Goal: Information Seeking & Learning: Understand process/instructions

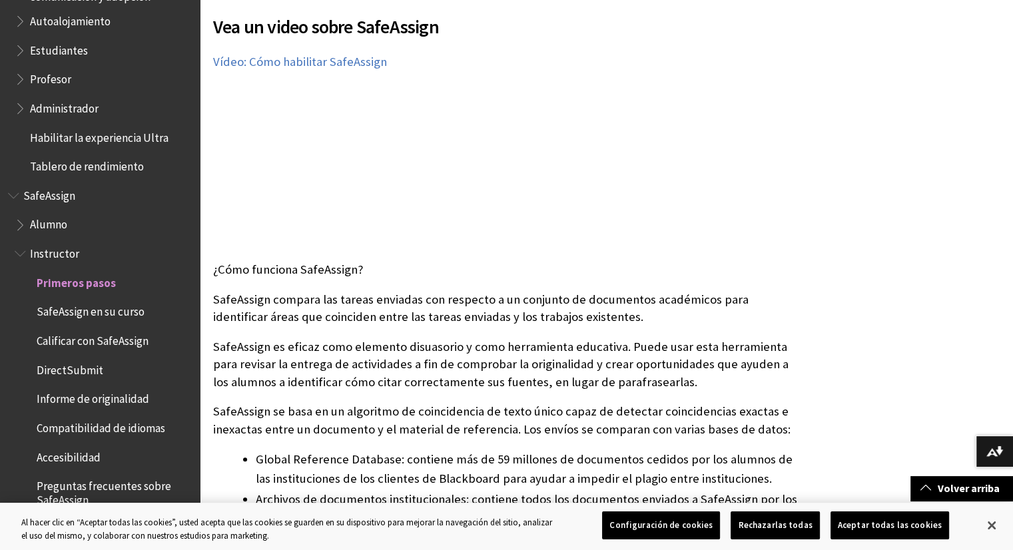
scroll to position [266, 0]
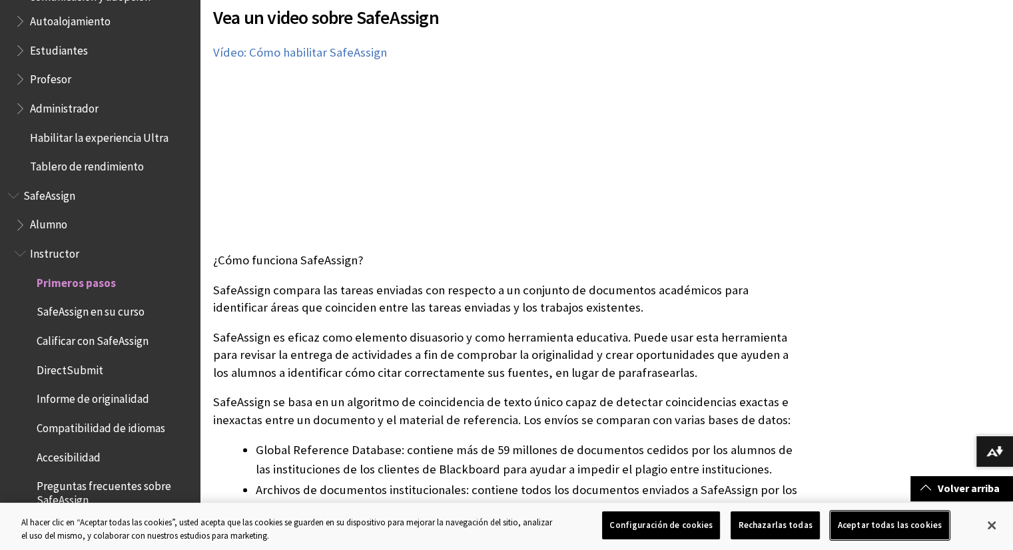
click at [869, 531] on button "Aceptar todas las cookies" at bounding box center [889, 525] width 119 height 28
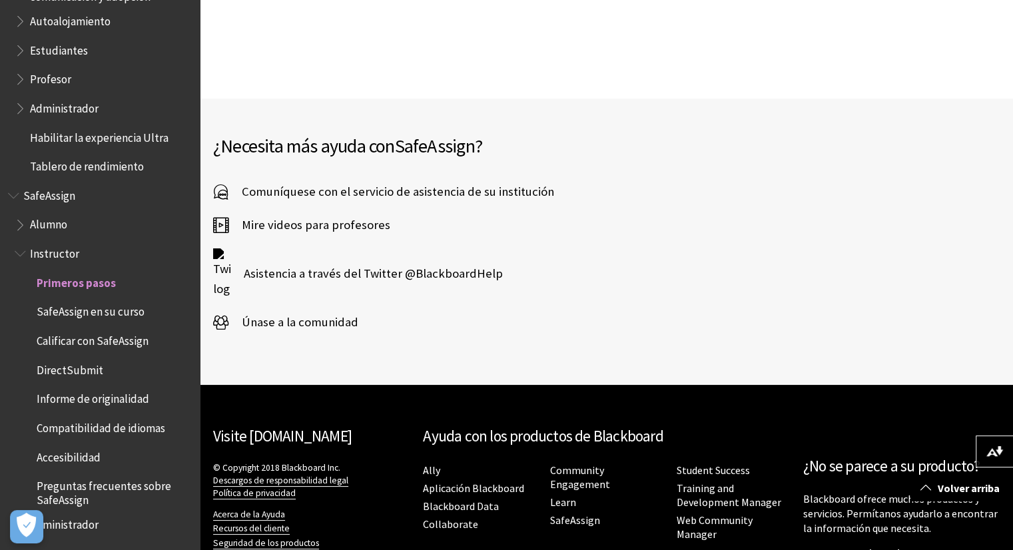
scroll to position [2106, 0]
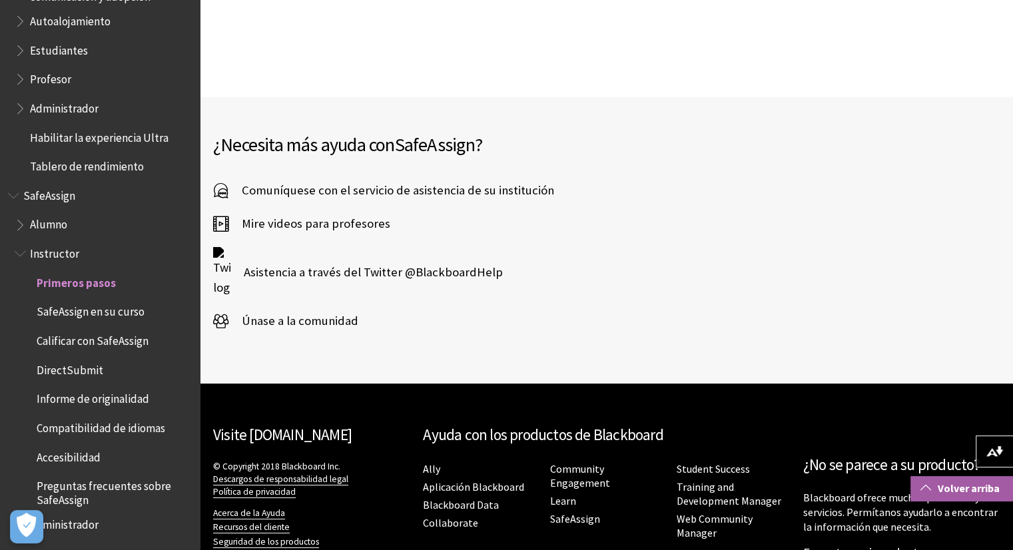
click at [980, 490] on link "Volver arriba" at bounding box center [961, 488] width 103 height 25
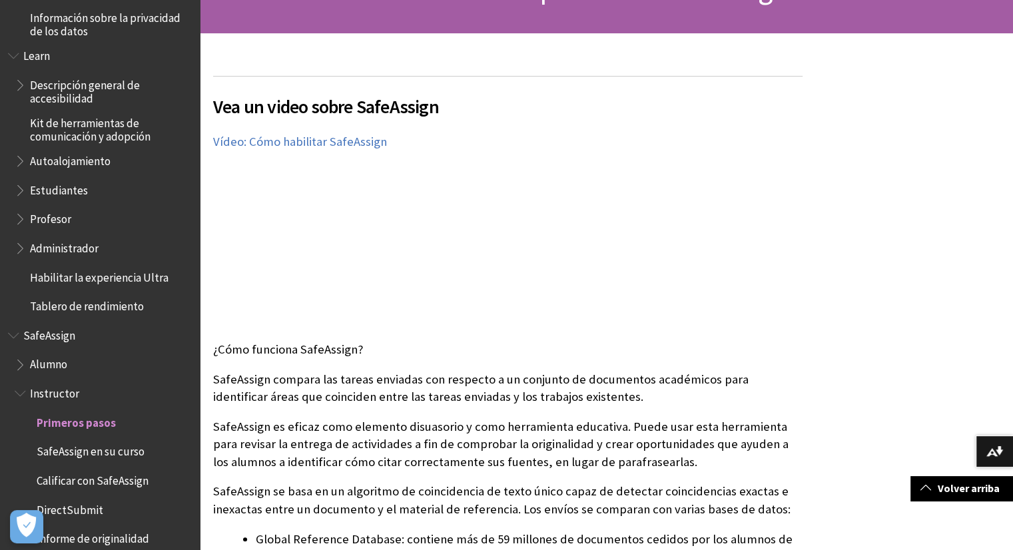
scroll to position [1116, 0]
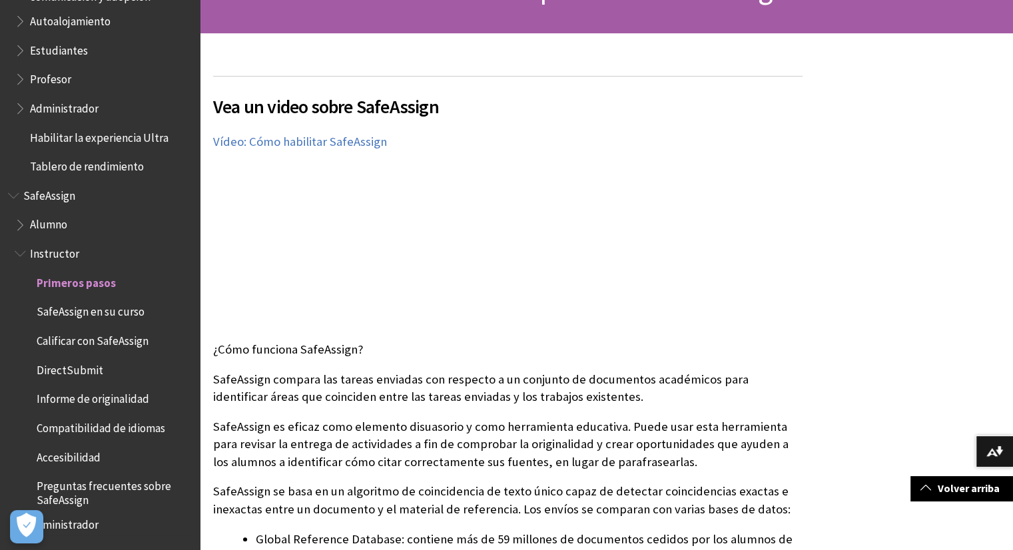
click at [121, 400] on span "Informe de originalidad" at bounding box center [93, 397] width 113 height 18
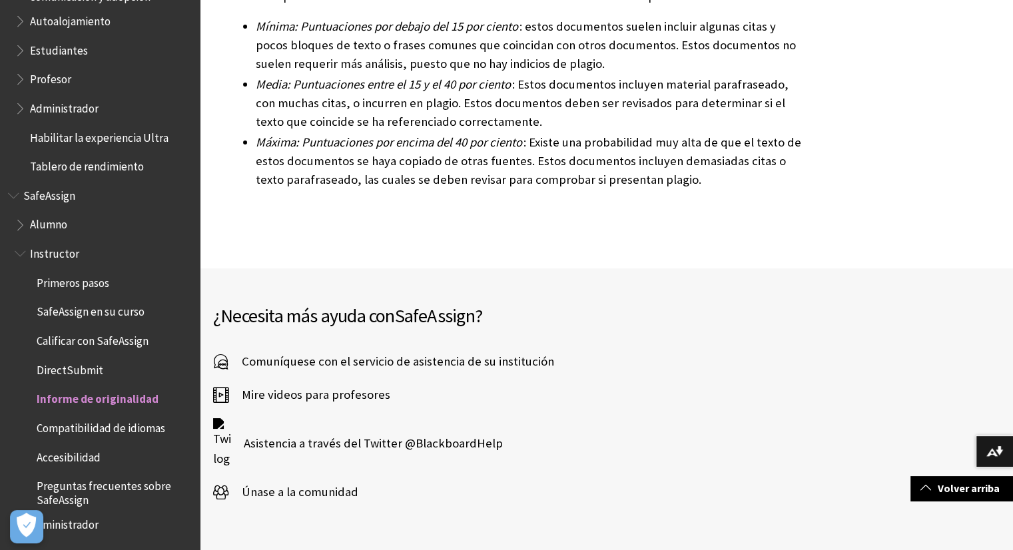
scroll to position [4306, 0]
